Goal: Find specific page/section: Find specific page/section

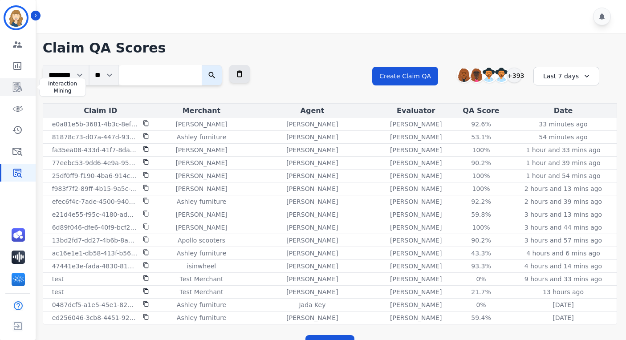
click at [20, 90] on icon "Sidebar" at bounding box center [17, 87] width 9 height 10
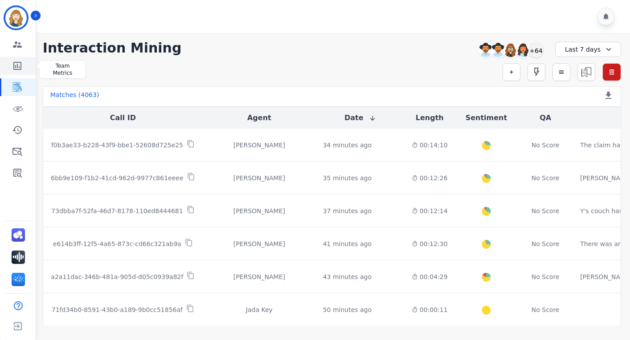
click at [18, 66] on icon "Sidebar" at bounding box center [17, 66] width 11 height 11
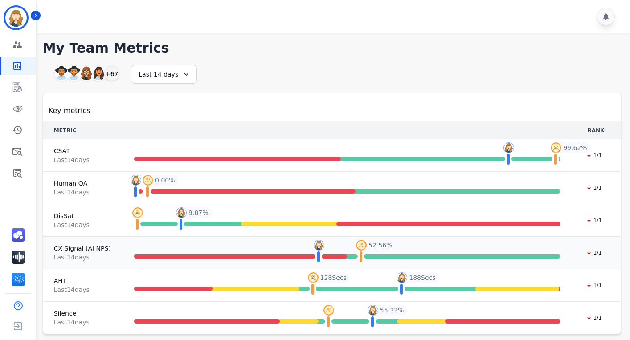
click at [64, 251] on span "CX Signal (AI NPS)" at bounding box center [82, 248] width 57 height 9
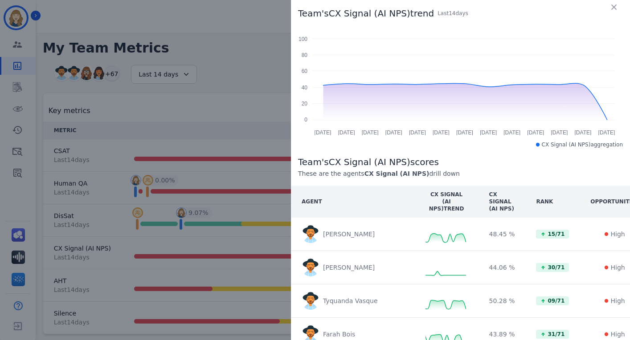
scroll to position [189, 0]
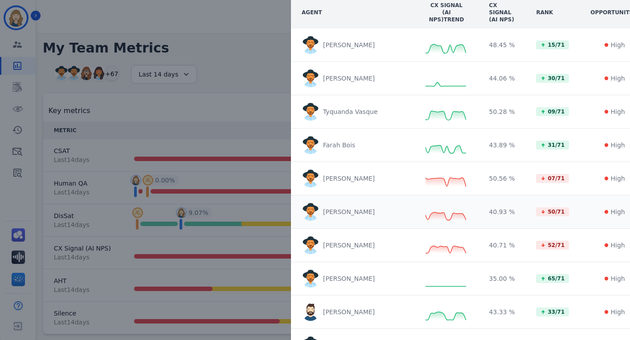
click at [342, 211] on p "Justin Rapstine" at bounding box center [349, 212] width 52 height 9
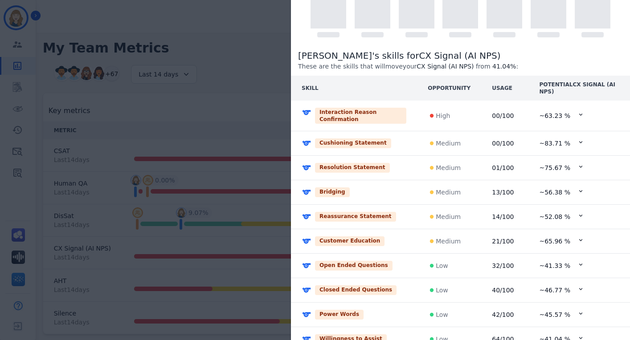
scroll to position [180, 0]
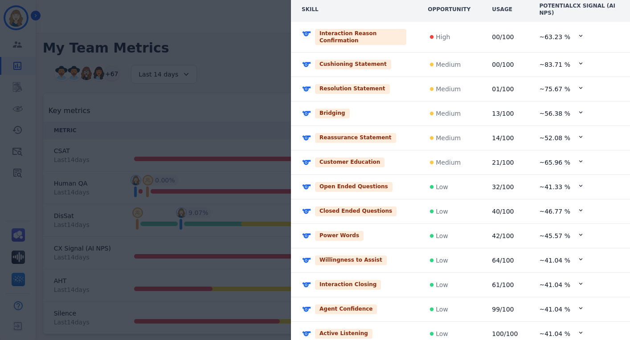
click at [359, 237] on div "Power Words" at bounding box center [354, 236] width 105 height 10
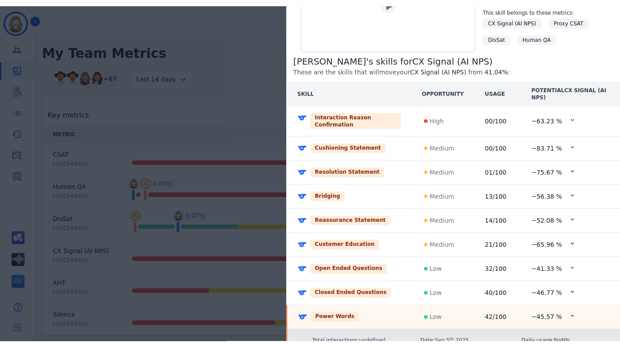
scroll to position [0, 0]
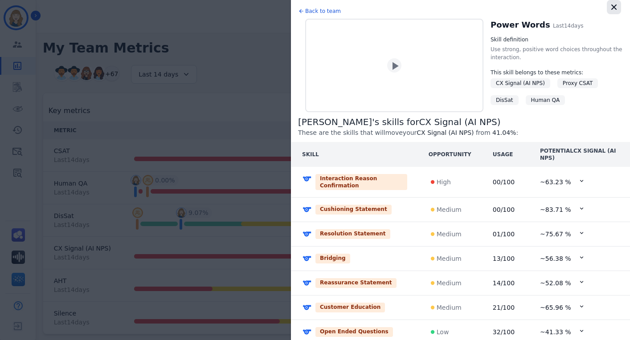
click at [611, 5] on icon "button" at bounding box center [613, 6] width 5 height 5
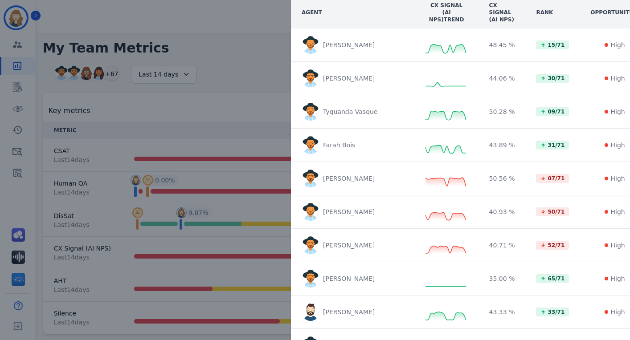
click at [68, 90] on div "Team's CX Signal (AI NPS) trend Last 14 day s Aug 24 Aug 25 Aug 26 Aug 27 Aug 2…" at bounding box center [315, 170] width 630 height 340
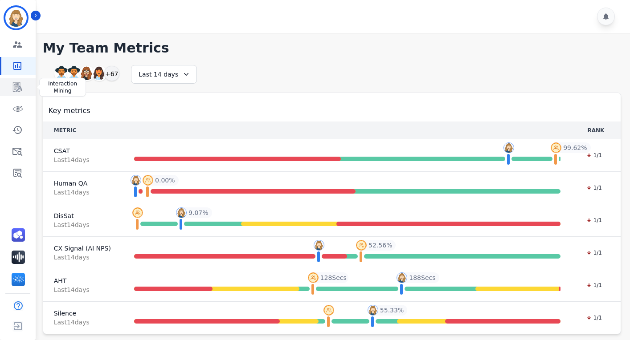
click at [18, 88] on icon "Sidebar" at bounding box center [17, 87] width 9 height 10
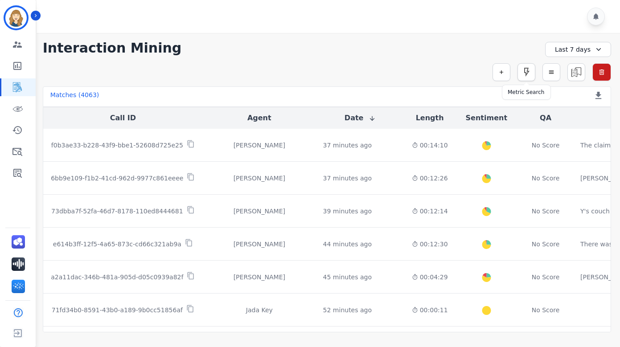
click at [527, 77] on icon "button" at bounding box center [526, 72] width 11 height 11
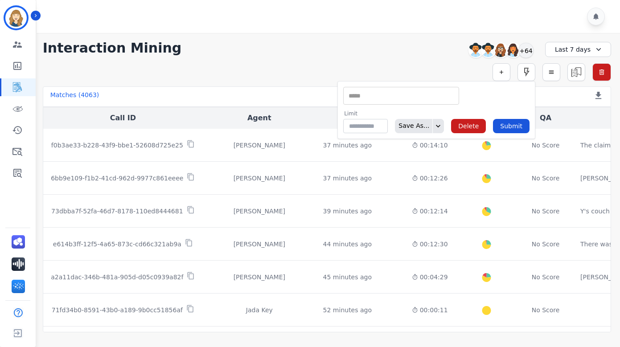
click at [403, 94] on input "selected options" at bounding box center [400, 95] width 111 height 9
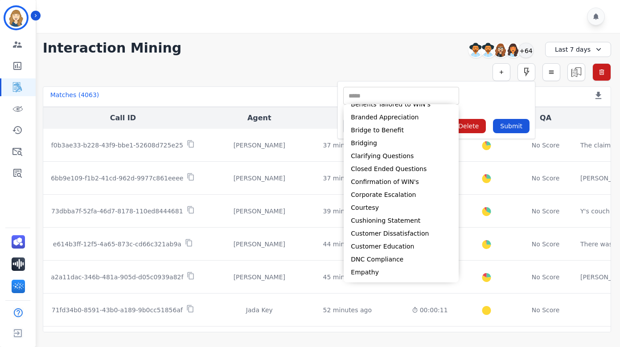
scroll to position [80, 0]
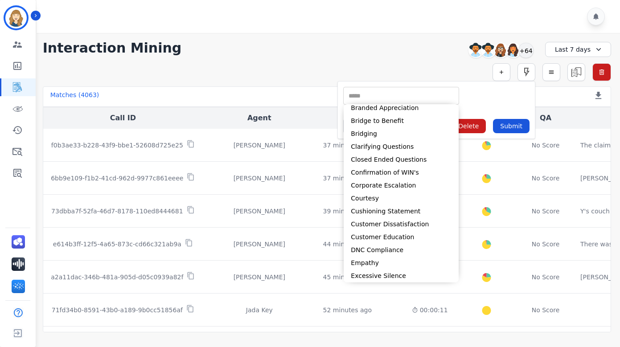
type input "*"
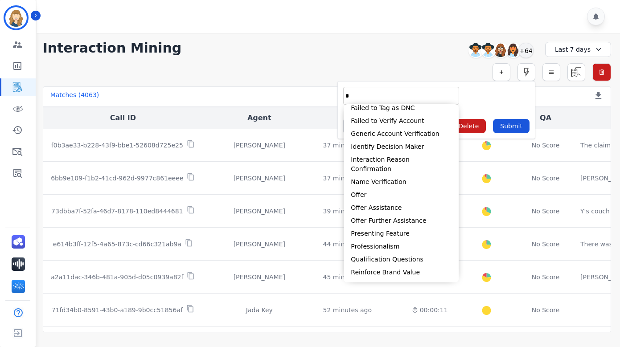
click at [363, 95] on input "*" at bounding box center [400, 95] width 111 height 9
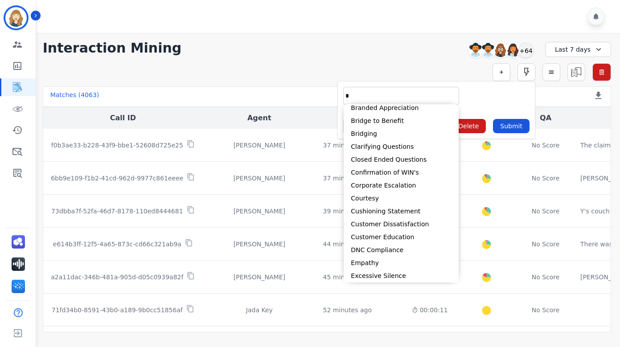
scroll to position [54, 0]
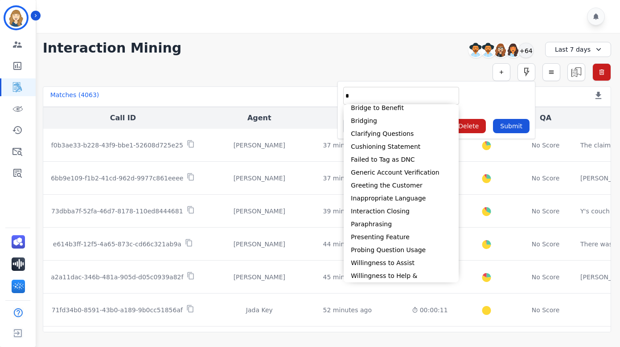
type input "*"
click at [16, 333] on img "Sidebar" at bounding box center [18, 333] width 16 height 17
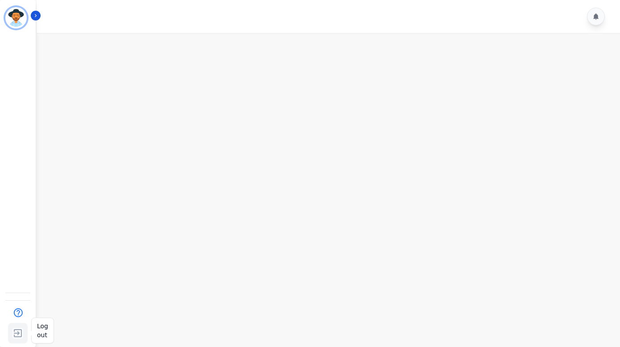
drag, startPoint x: 14, startPoint y: 333, endPoint x: 26, endPoint y: 323, distance: 15.2
click at [14, 333] on img "Sidebar" at bounding box center [18, 333] width 16 height 17
